Goal: Task Accomplishment & Management: Manage account settings

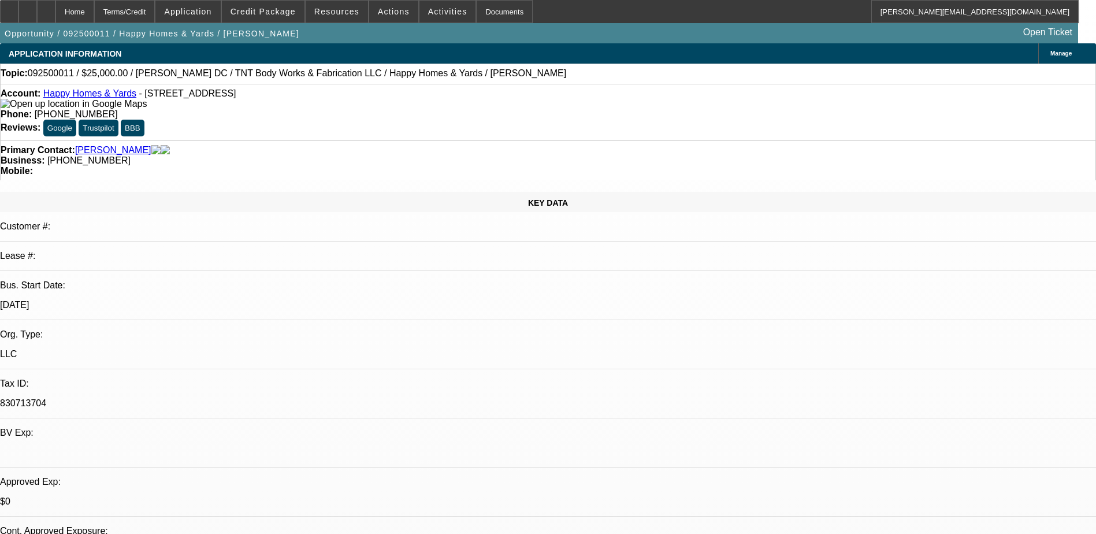
select select "0"
select select "2"
select select "0"
select select "6"
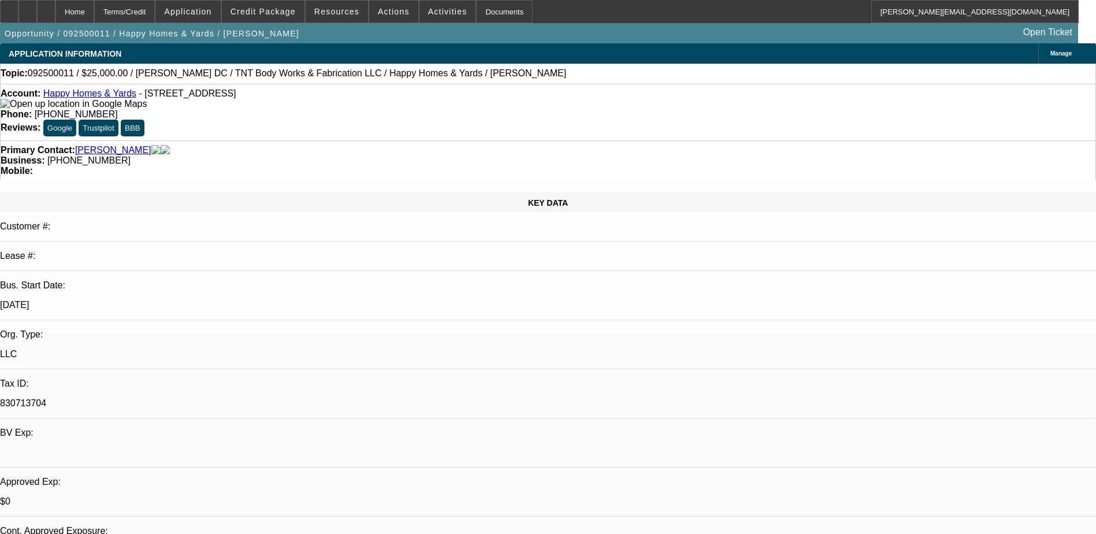
select select "0"
select select "2"
select select "0"
select select "6"
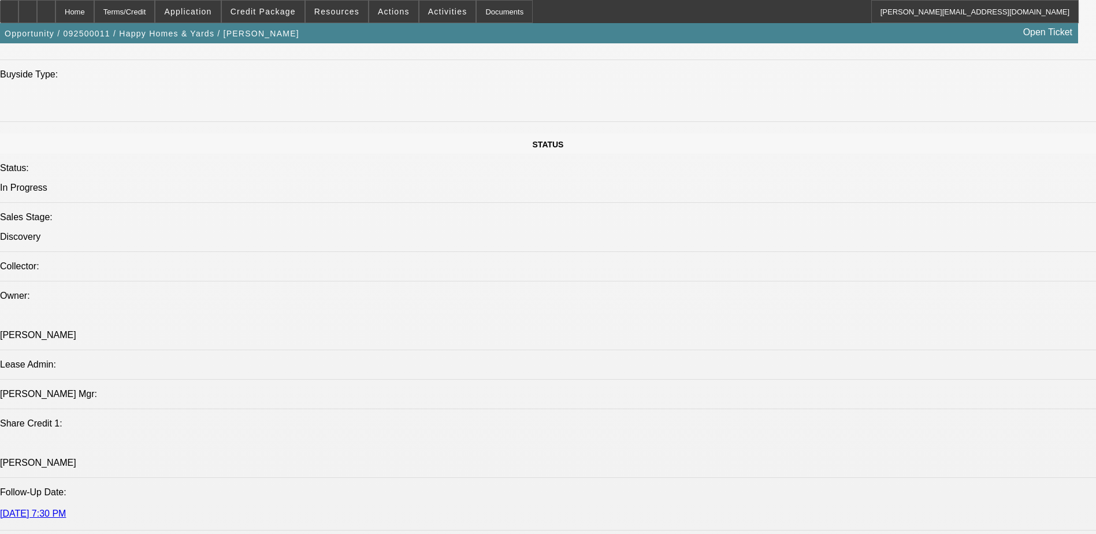
scroll to position [1097, 0]
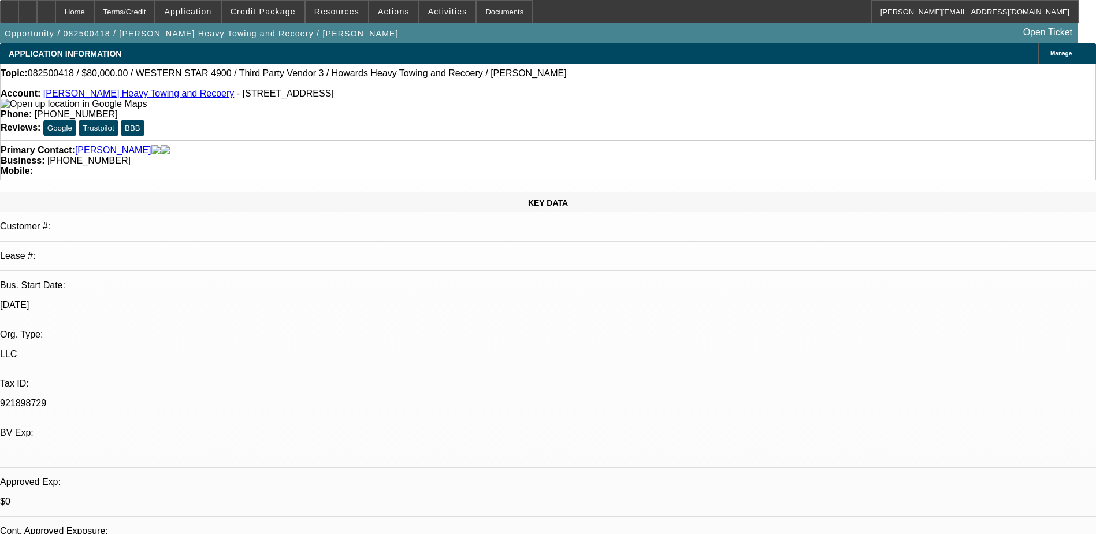
select select "0"
select select "0.1"
select select "0"
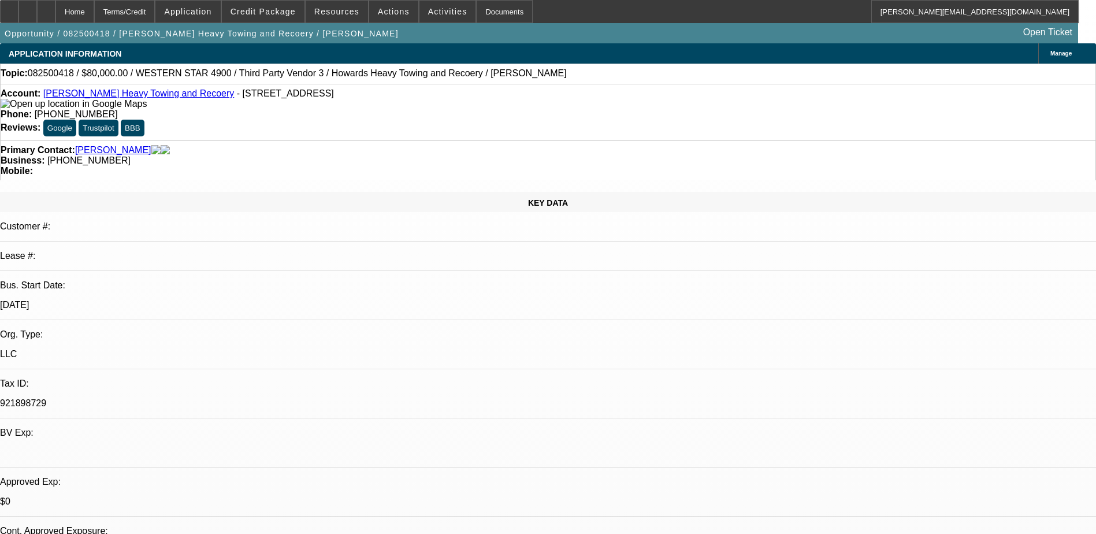
select select "0.1"
select select "0"
select select "0.1"
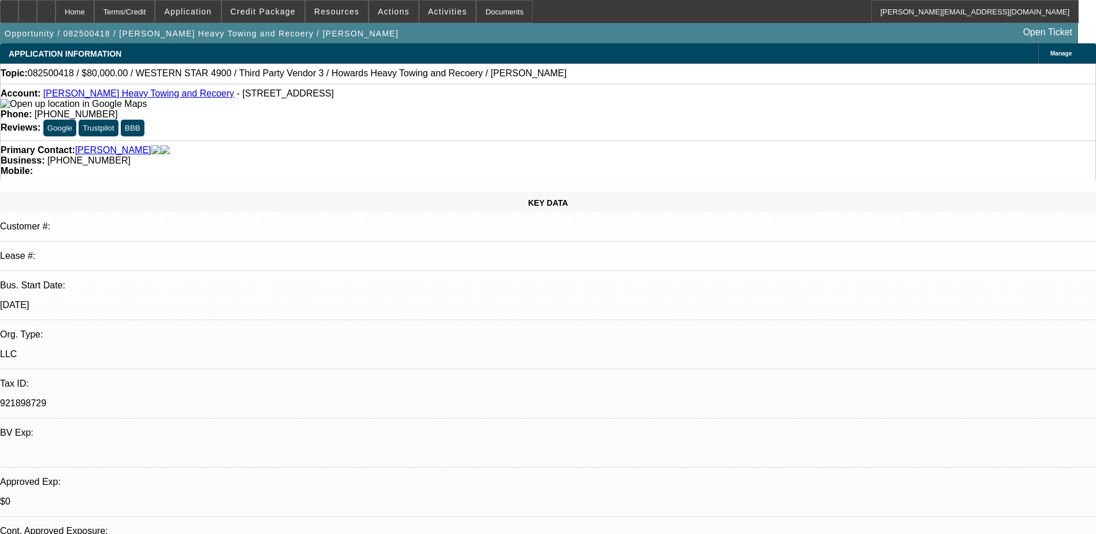
select select "0"
select select "0.1"
select select "1"
select select "2"
select select "4"
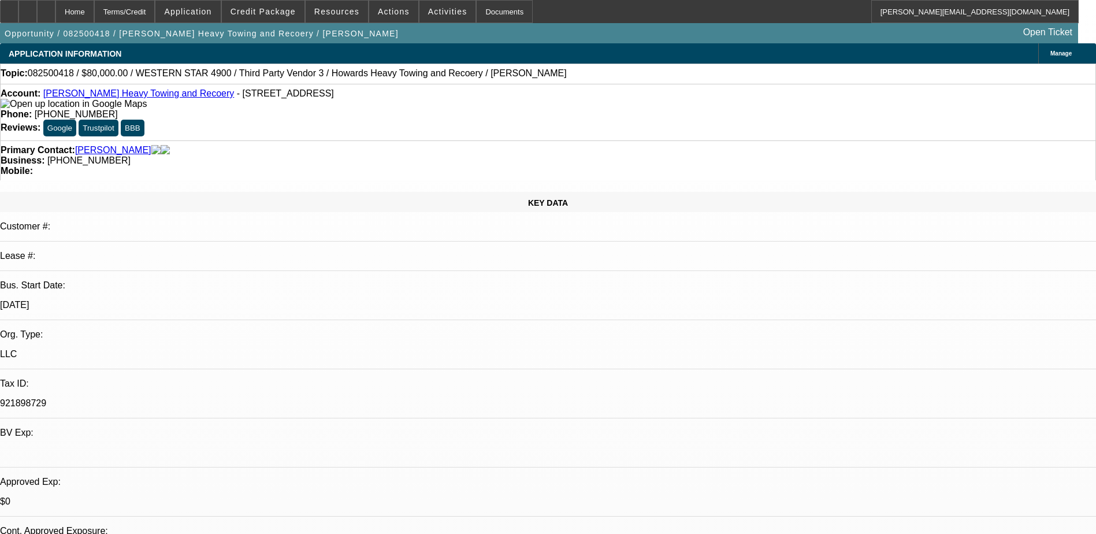
select select "1"
select select "2"
select select "4"
select select "1"
select select "2"
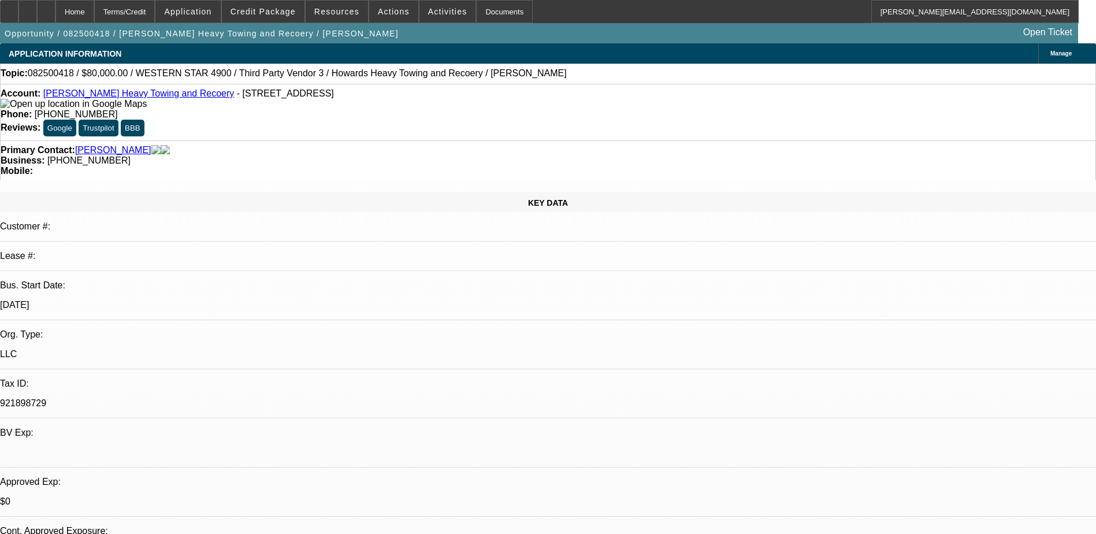
select select "4"
select select "1"
select select "2"
select select "4"
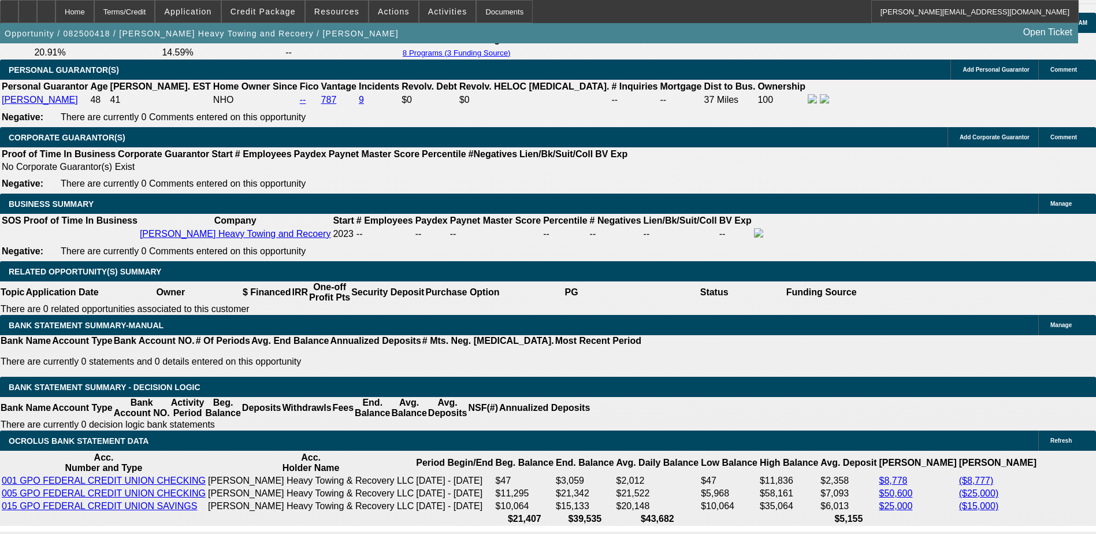
scroll to position [377, 0]
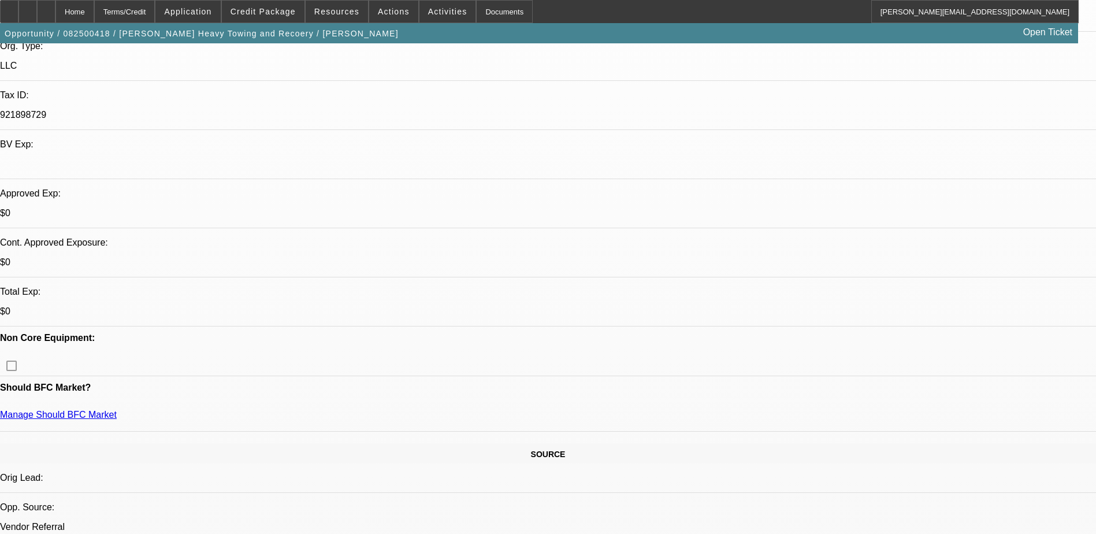
scroll to position [0, 0]
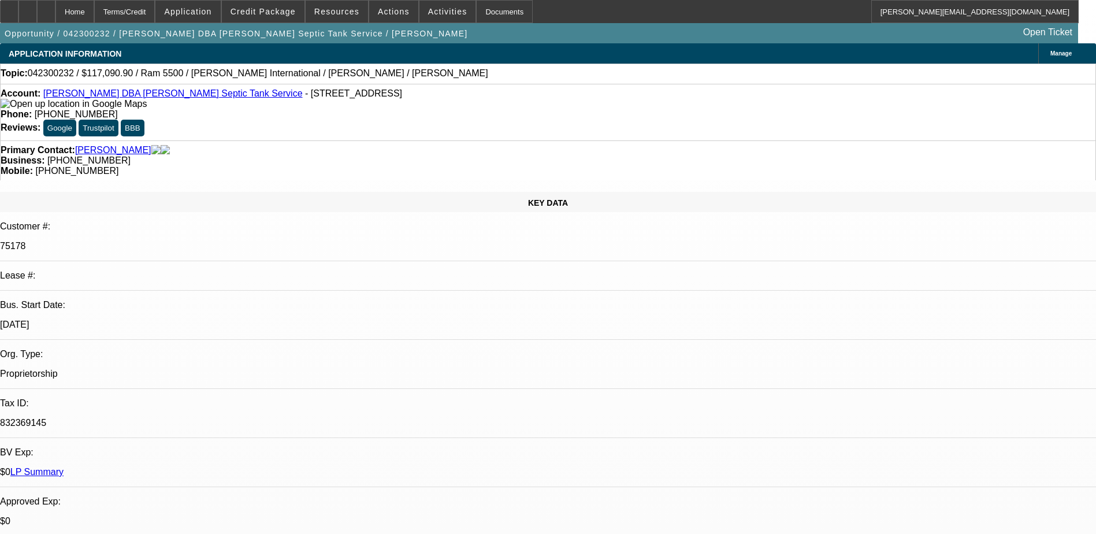
select select "0"
select select "2"
select select "0.1"
select select "4"
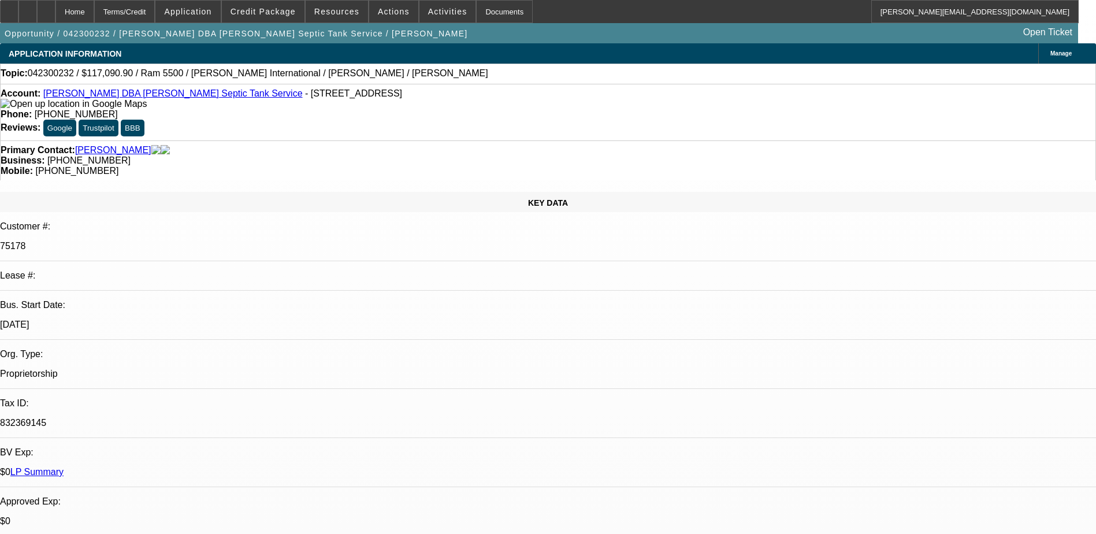
select select "0"
select select "6"
select select "0"
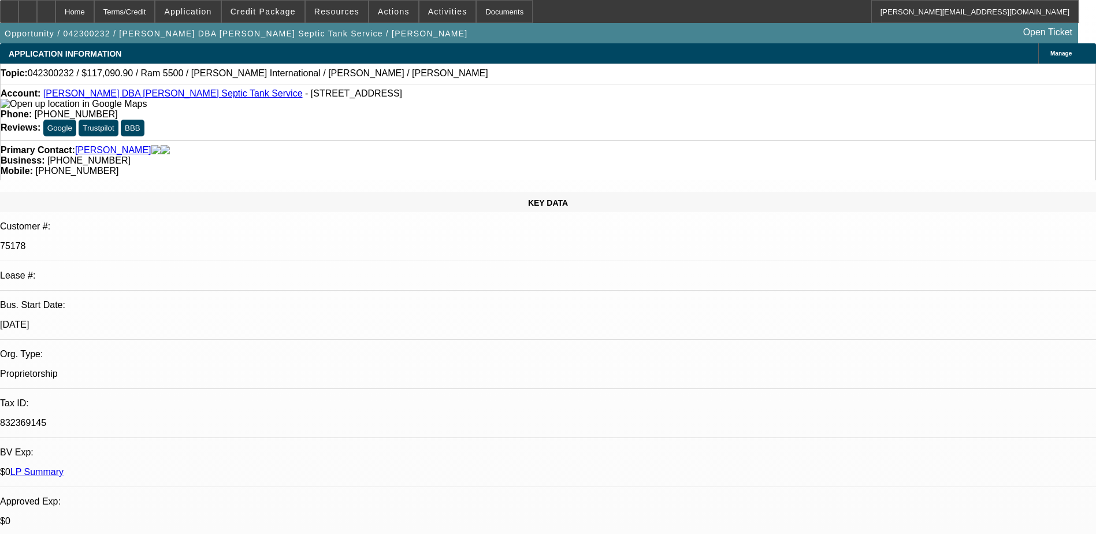
select select "0"
select select "6"
select select "0"
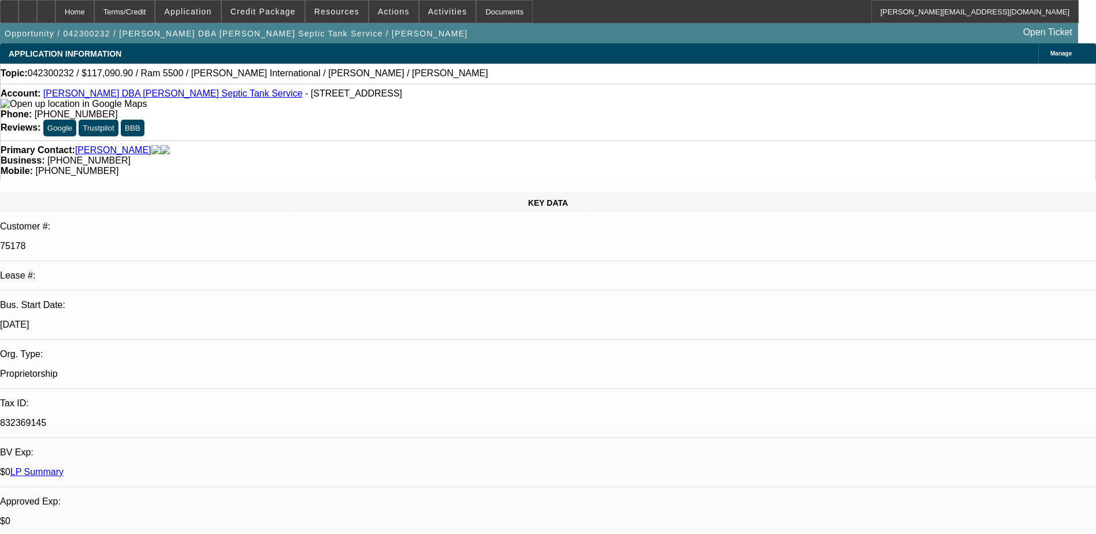
select select "0"
select select "6"
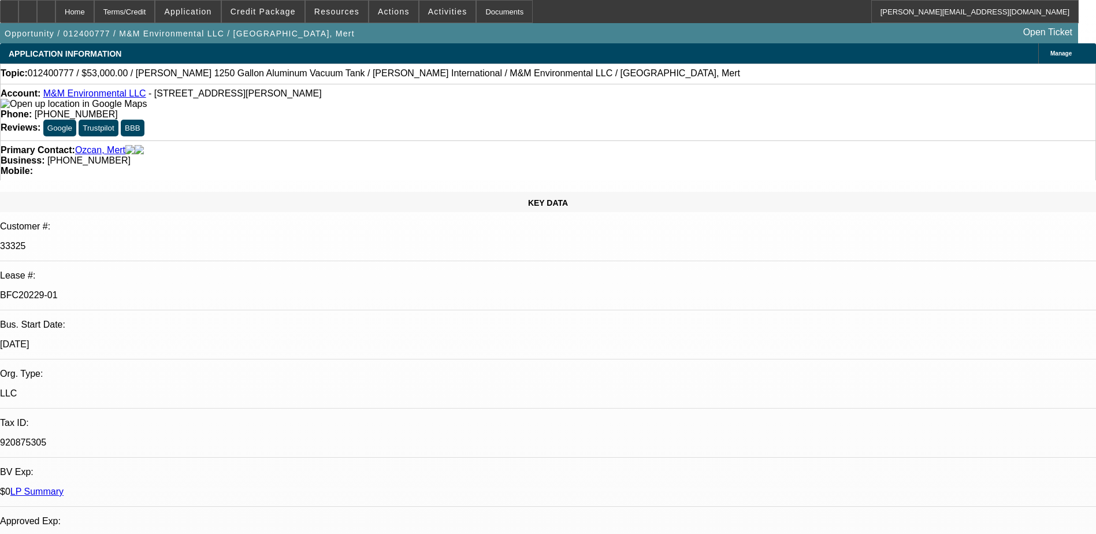
select select "0"
select select "2"
select select "0"
select select "6"
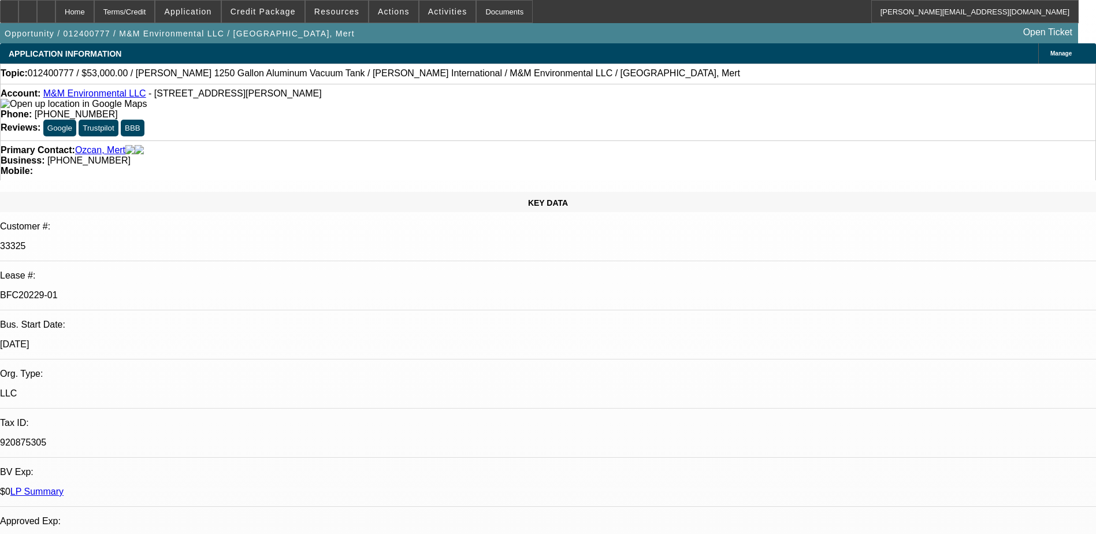
select select "0"
select select "2"
select select "0"
select select "6"
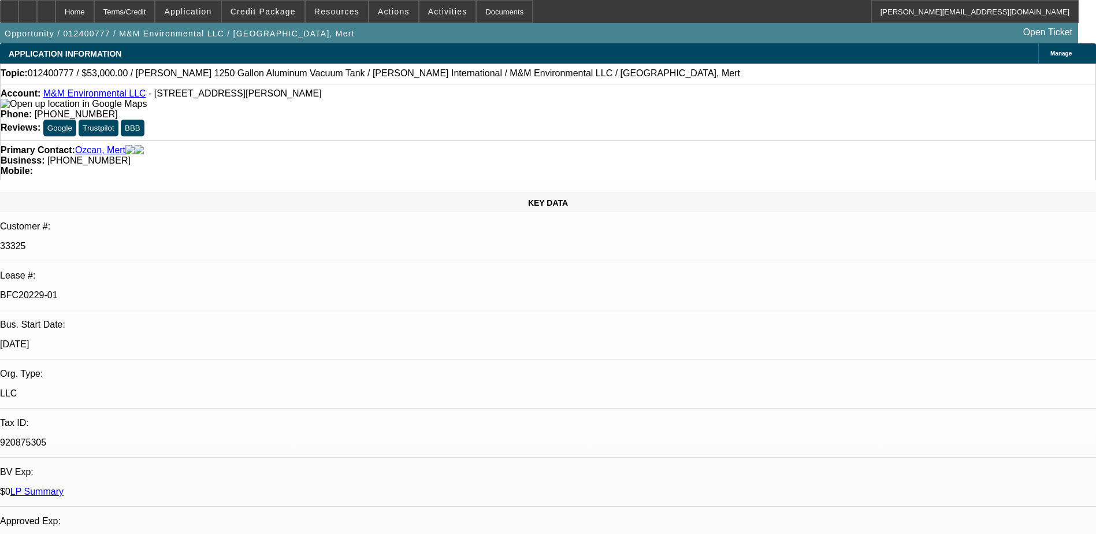
select select "0"
select select "2"
select select "0.1"
select select "4"
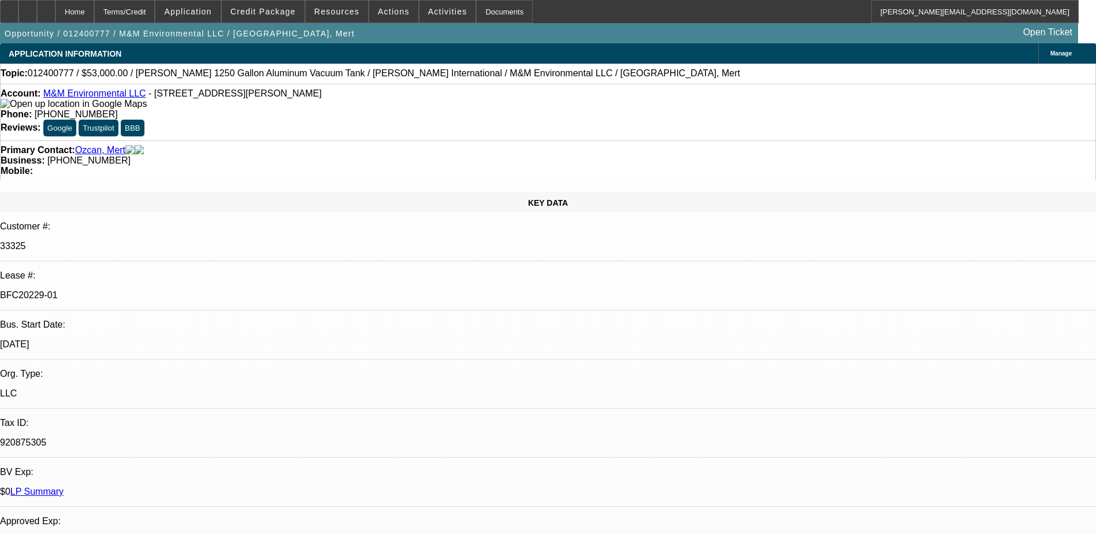
select select "0"
select select "2"
select select "0.1"
select select "4"
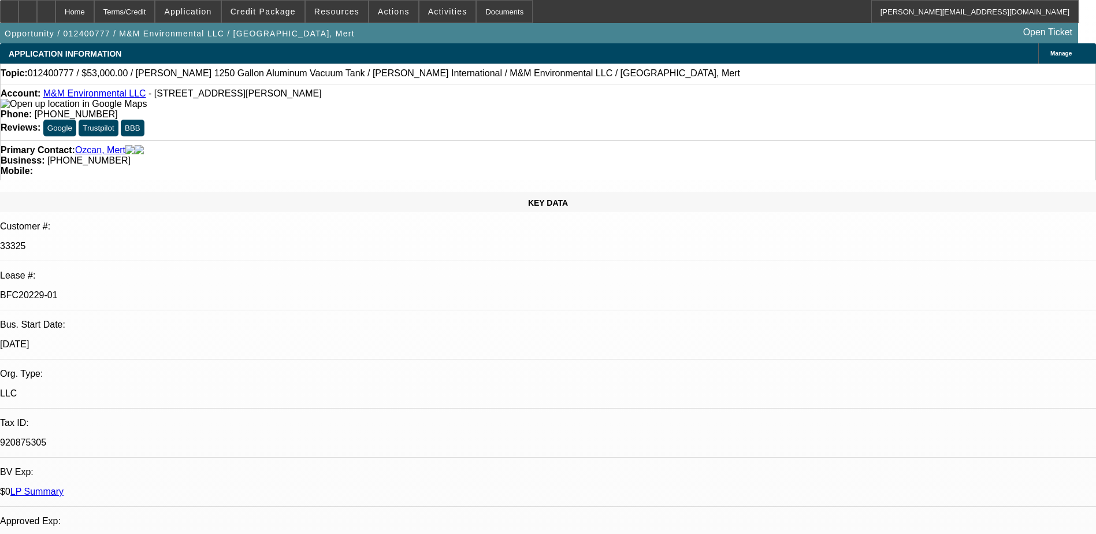
scroll to position [4777, 0]
